Goal: Task Accomplishment & Management: Manage account settings

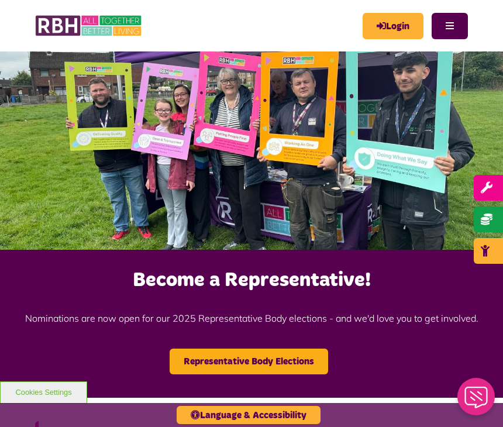
click at [391, 24] on link "Login" at bounding box center [393, 26] width 61 height 26
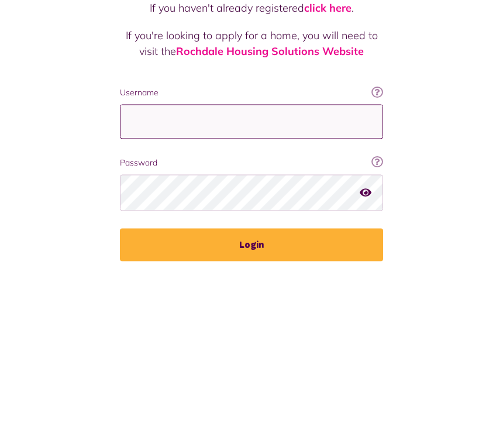
type input "**********"
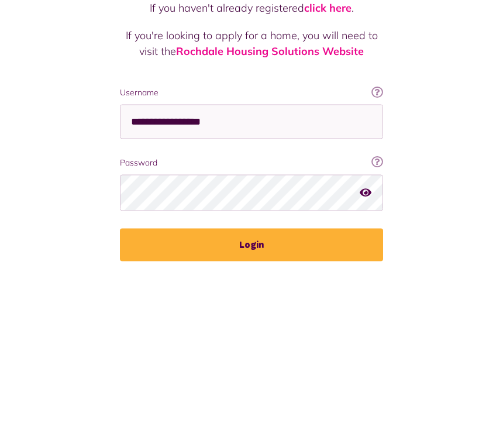
click at [251, 381] on button "Login" at bounding box center [251, 397] width 263 height 33
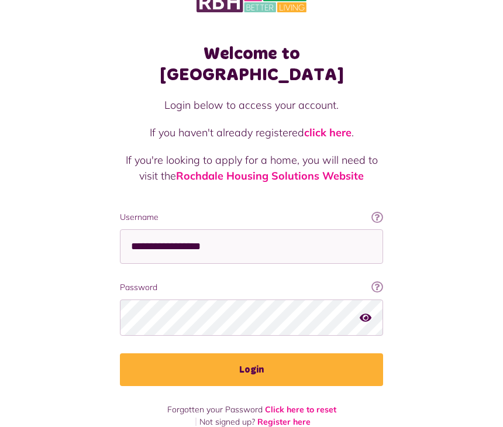
click at [225, 354] on button "Login" at bounding box center [251, 370] width 263 height 33
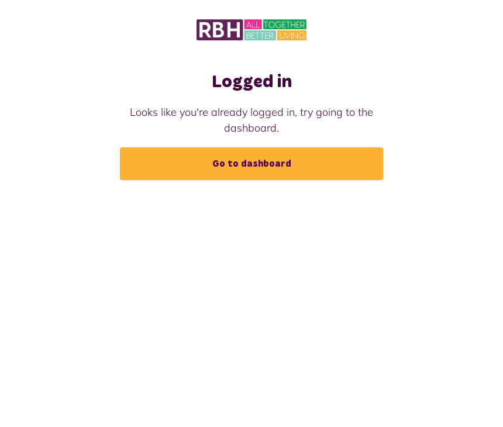
scroll to position [25, 0]
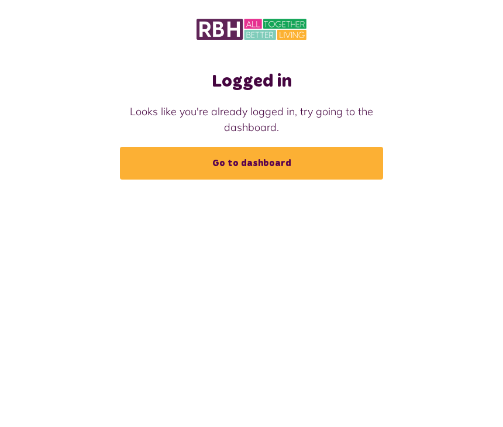
click at [267, 147] on link "Go to dashboard" at bounding box center [251, 163] width 263 height 33
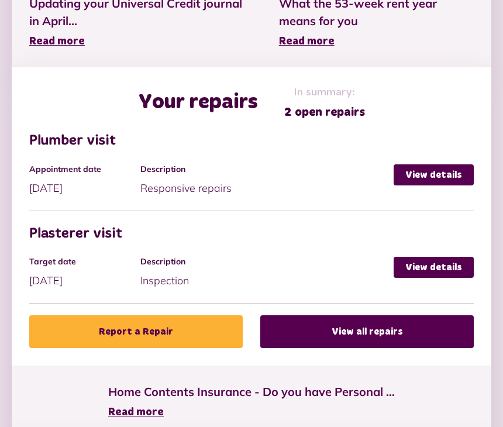
scroll to position [589, 0]
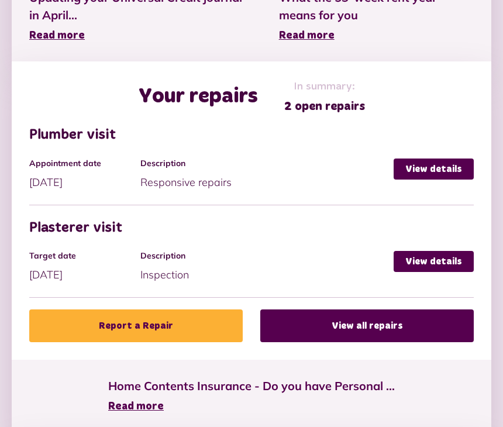
click at [420, 169] on link "View details" at bounding box center [434, 169] width 80 height 21
click at [429, 159] on link "View details" at bounding box center [434, 169] width 80 height 21
